Goal: Find specific page/section: Find specific page/section

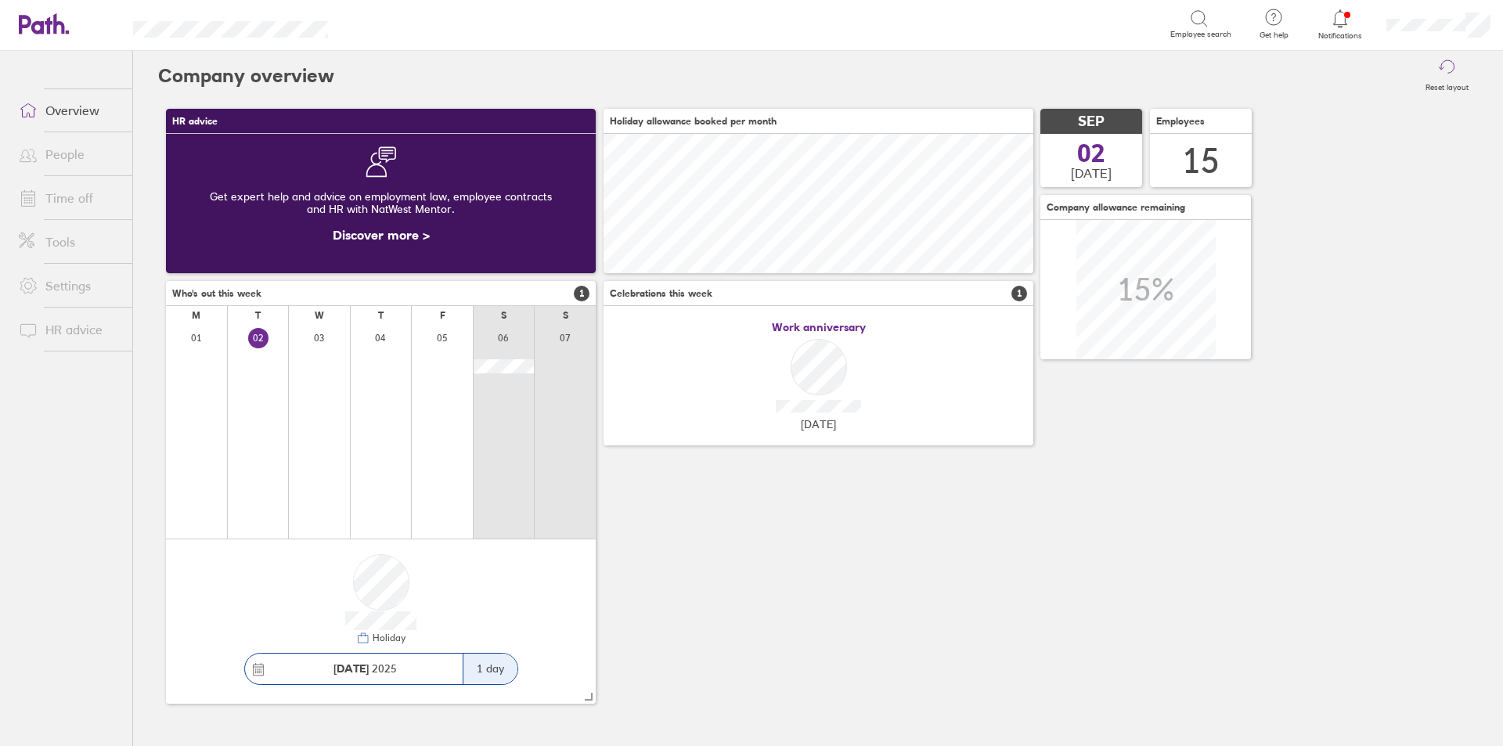
scroll to position [139, 430]
click at [70, 152] on link "People" at bounding box center [69, 154] width 126 height 31
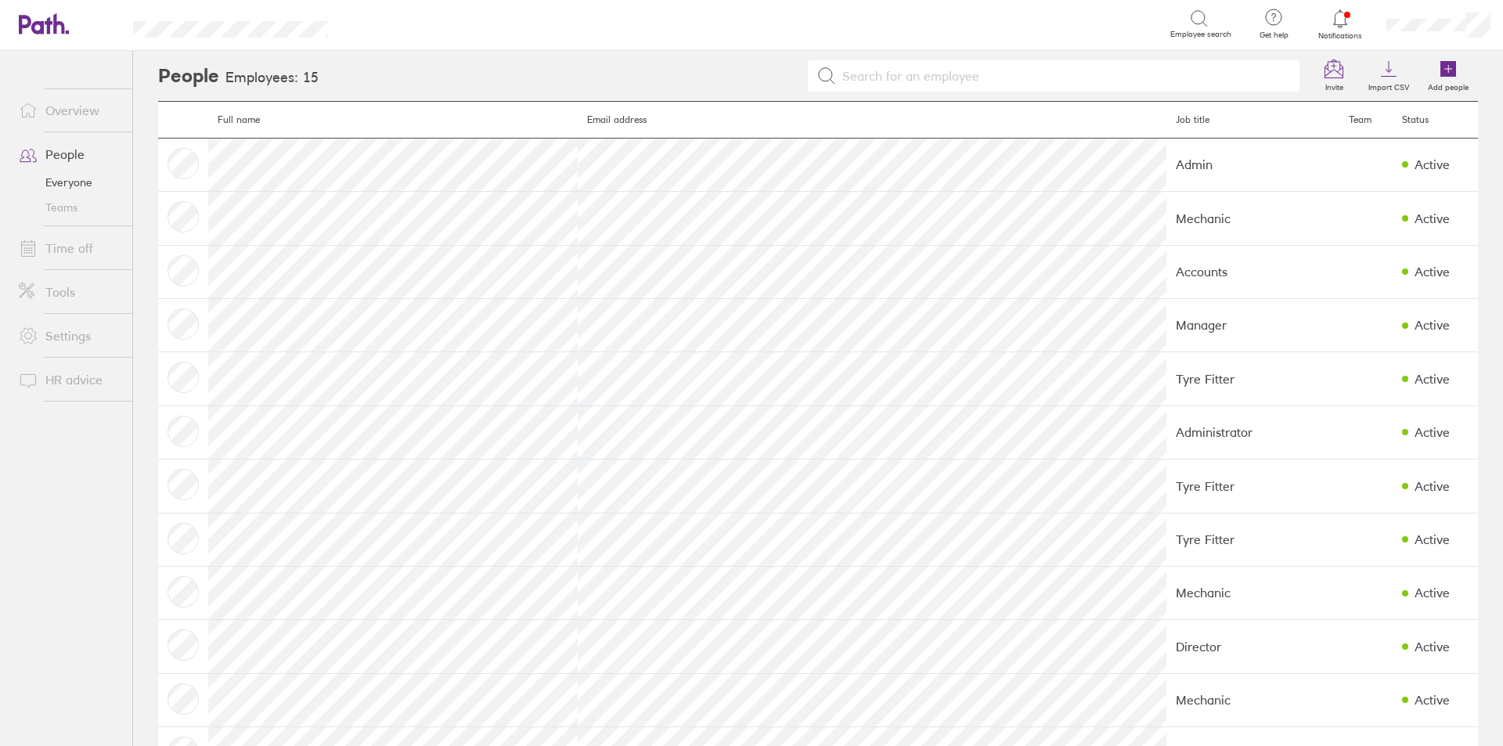
click at [1345, 22] on icon at bounding box center [1339, 18] width 19 height 19
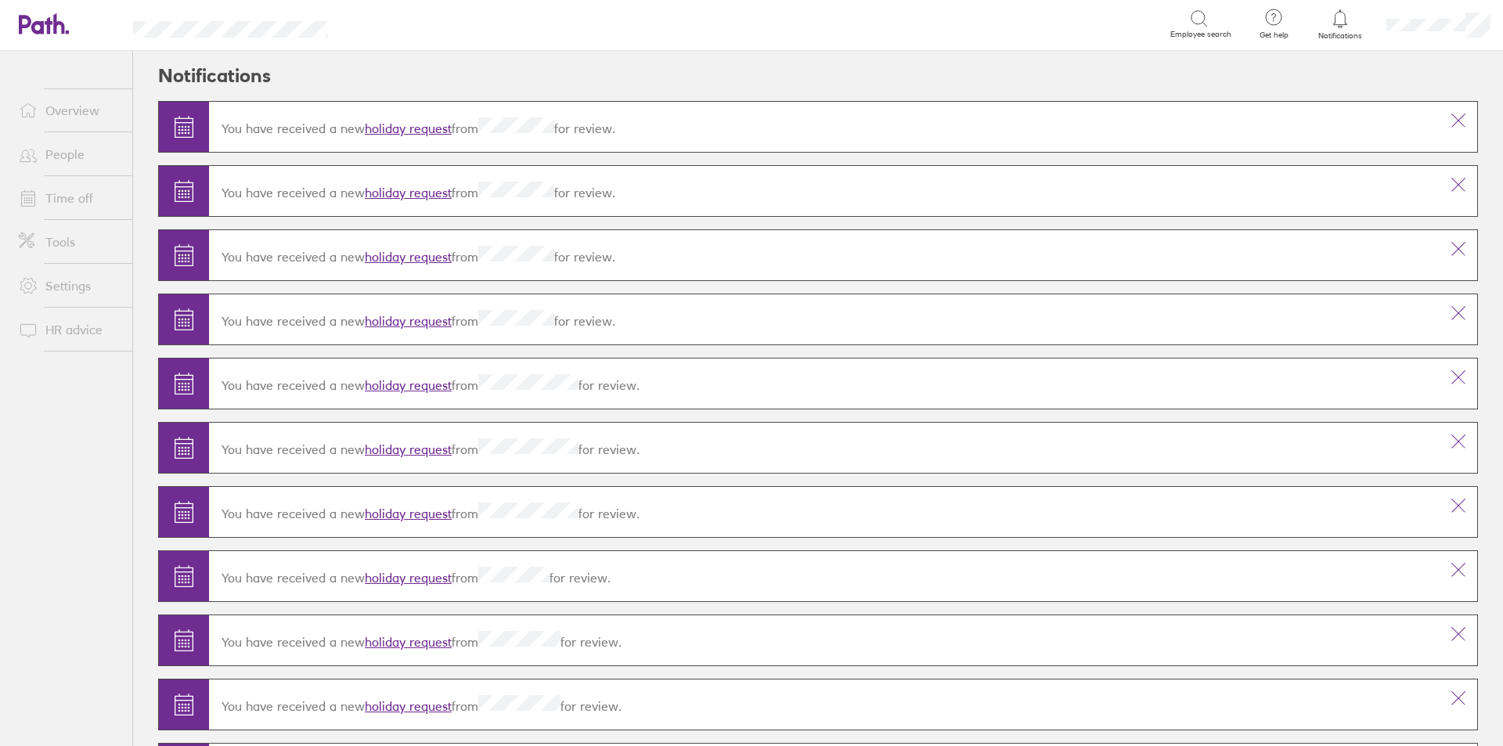
click at [59, 417] on ul "Overview People Time off Tools Settings HR advice" at bounding box center [66, 372] width 132 height 643
